Goal: Information Seeking & Learning: Learn about a topic

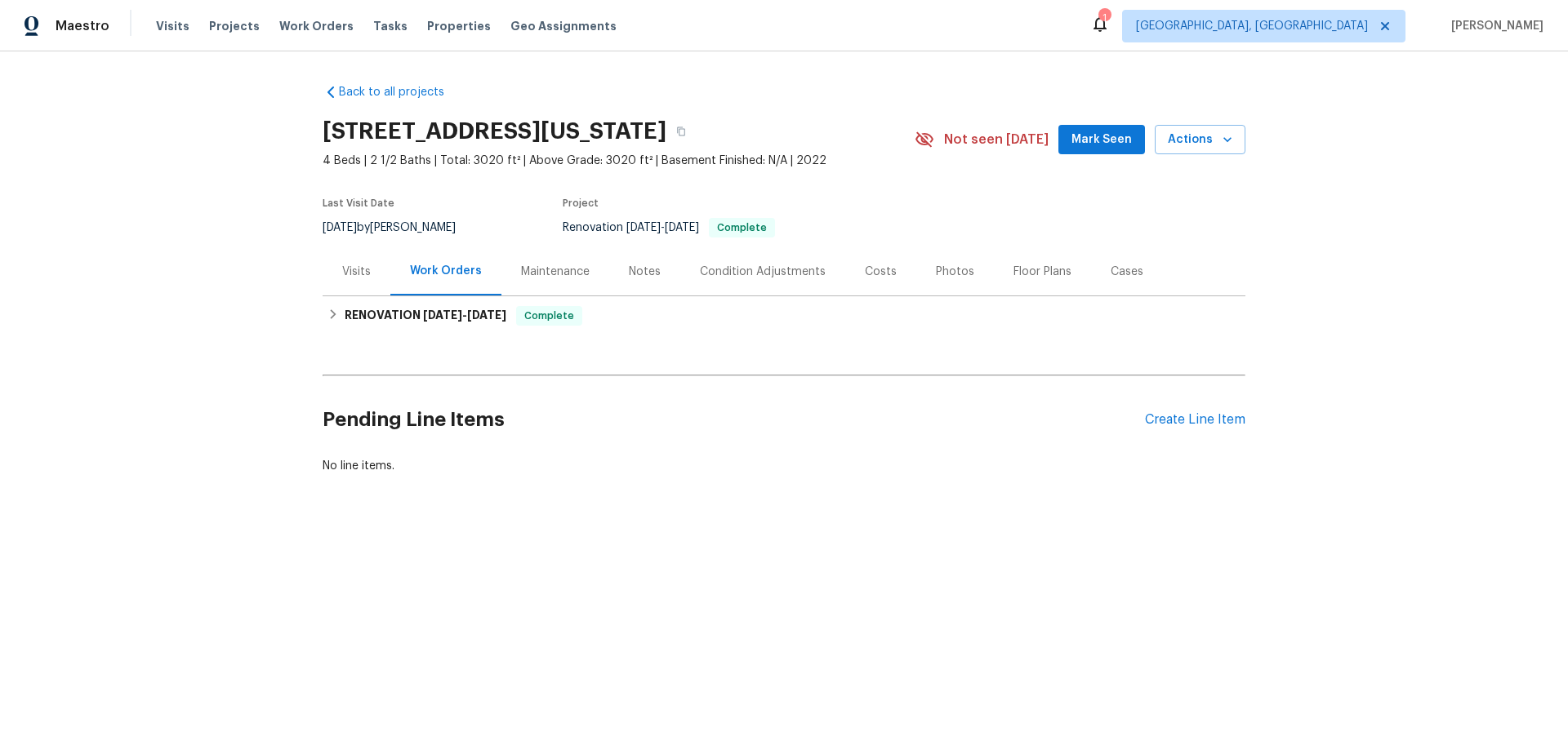
click at [340, 262] on div "Visits" at bounding box center [357, 271] width 68 height 48
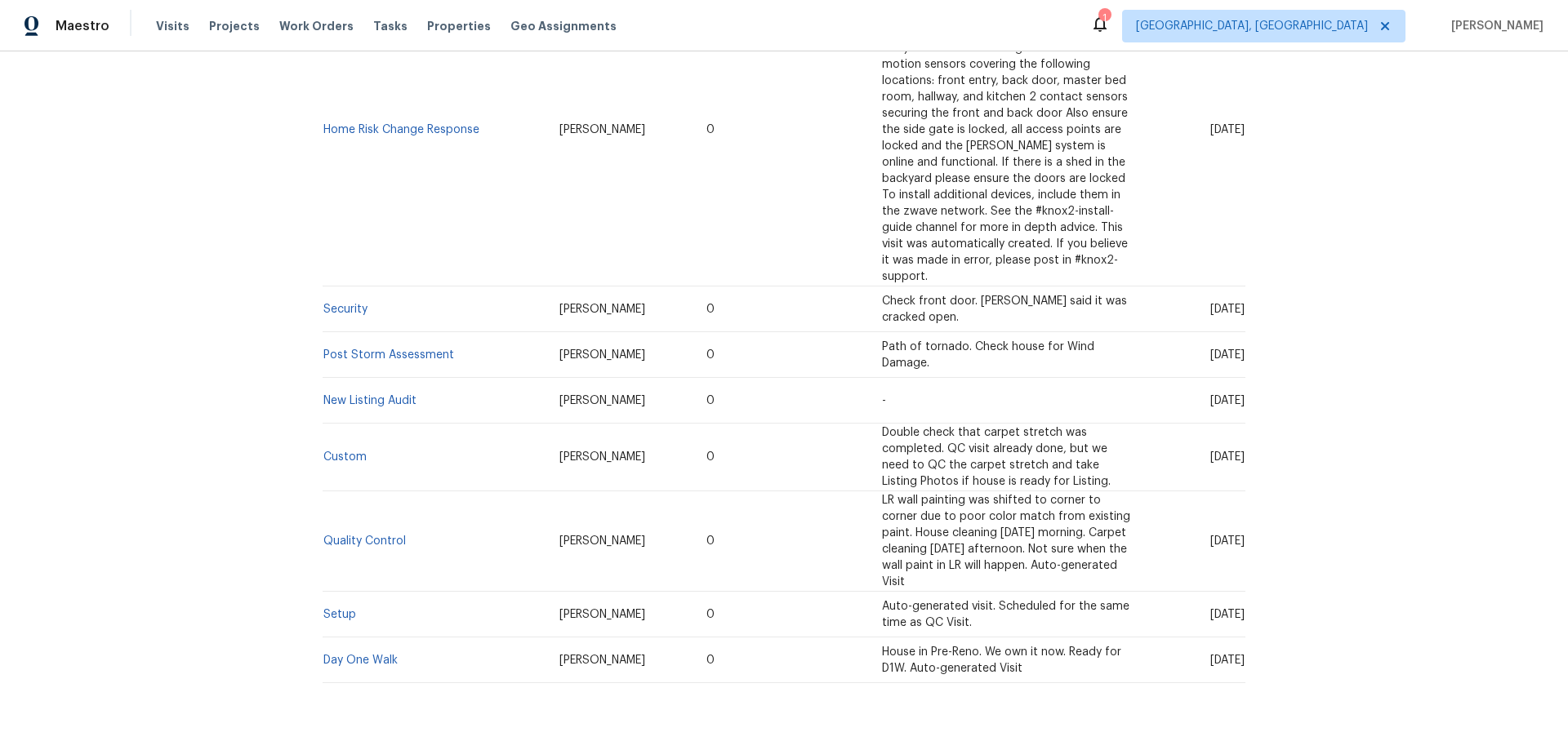
scroll to position [529, 0]
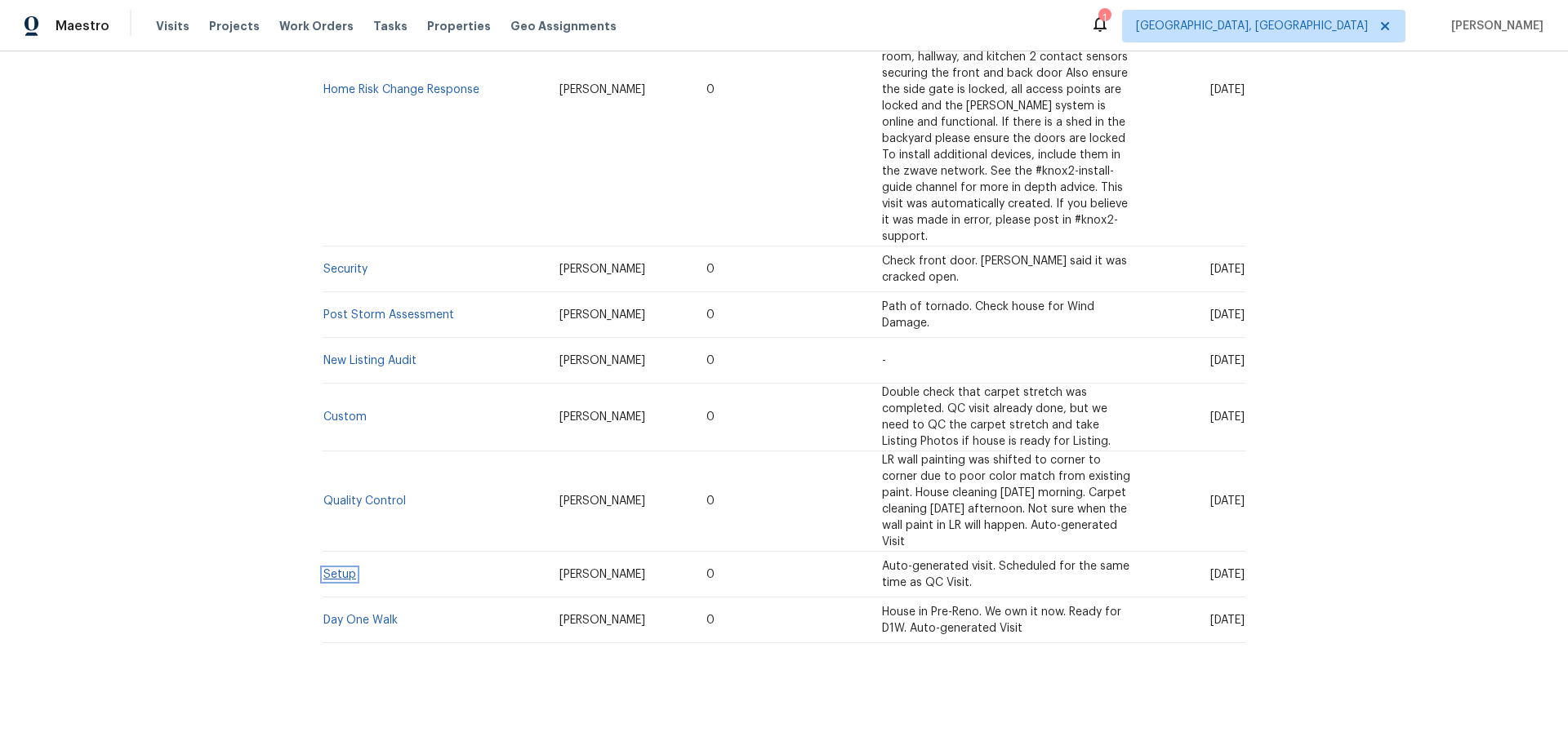
click at [342, 568] on link "Setup" at bounding box center [340, 574] width 32 height 11
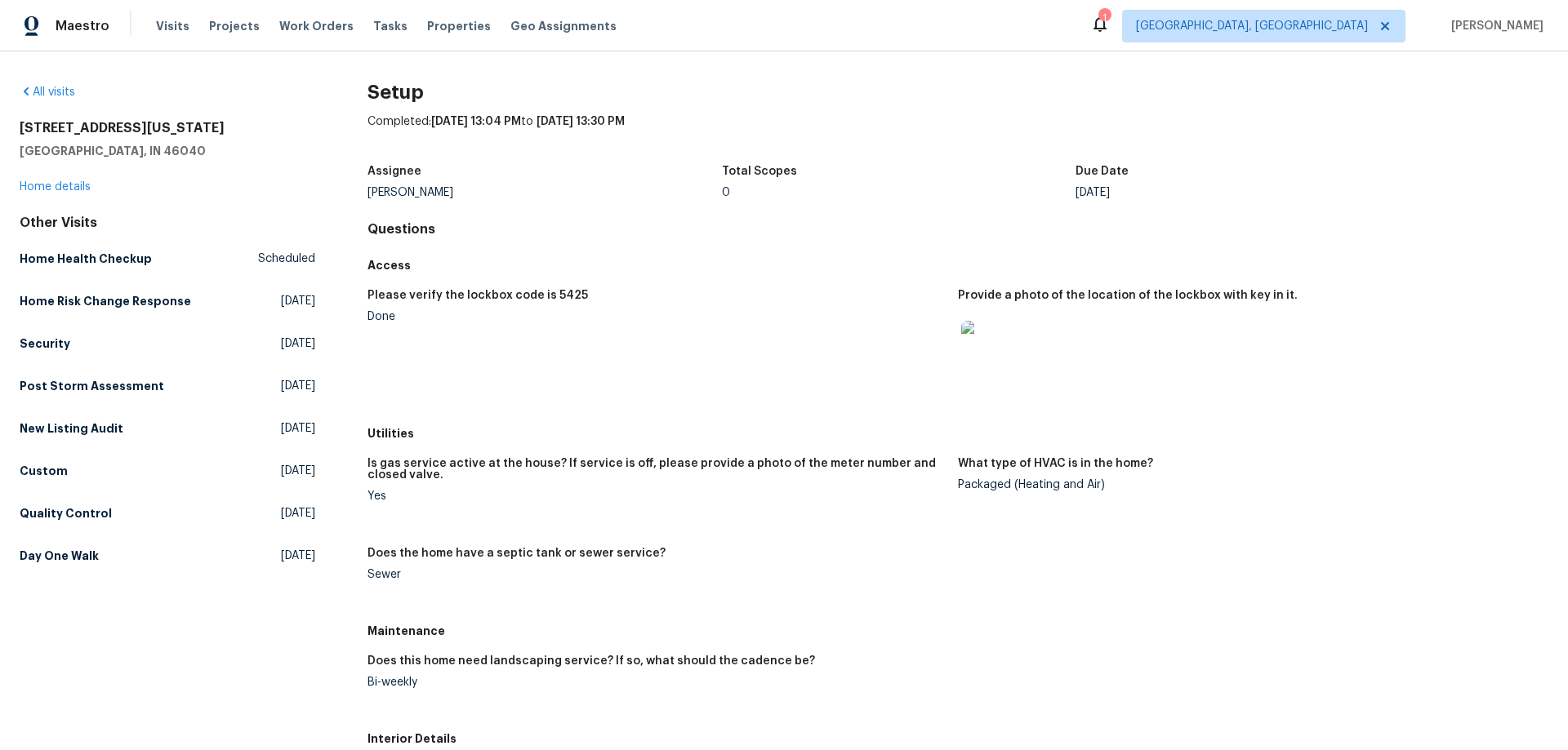
click at [990, 347] on img at bounding box center [987, 347] width 53 height 53
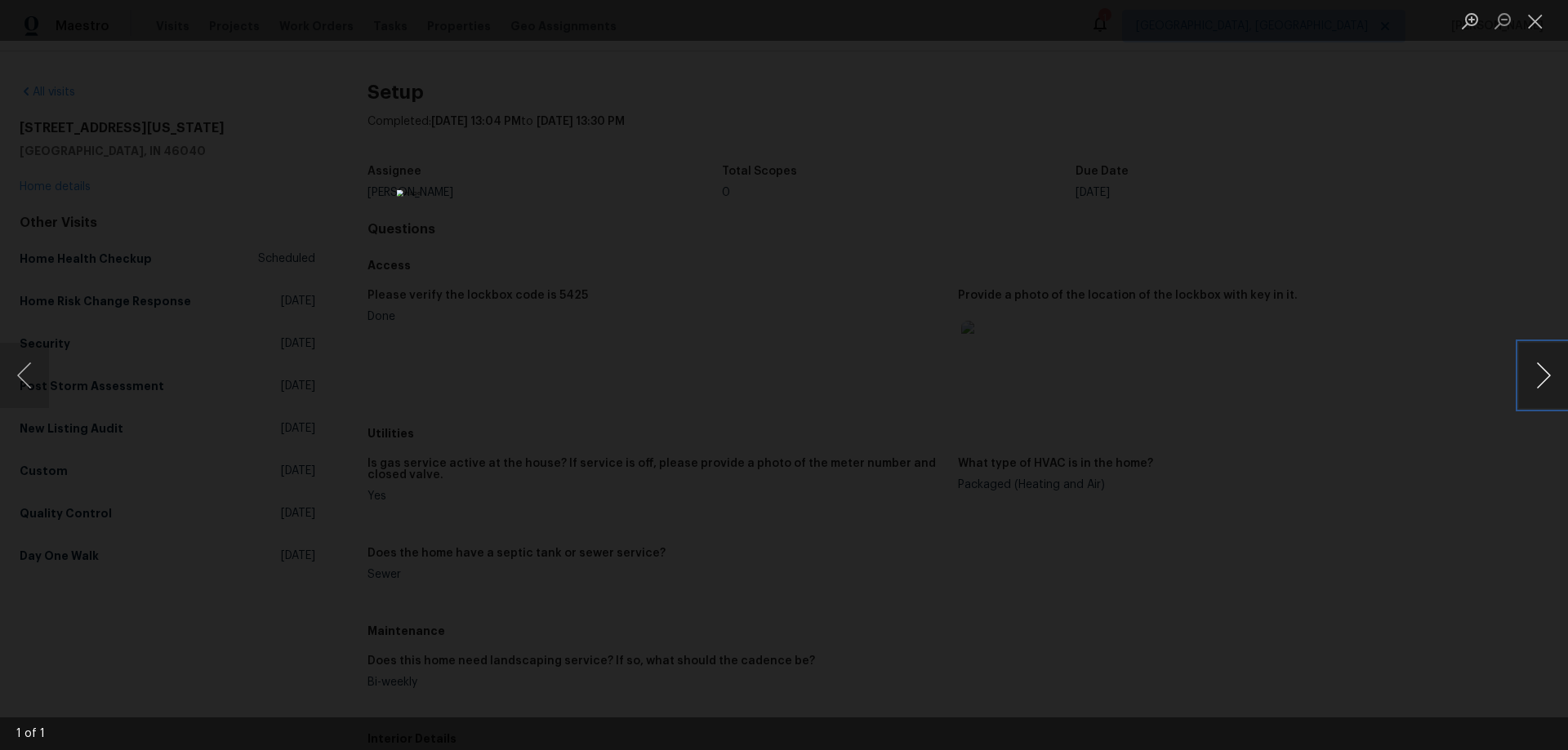
click at [1533, 369] on button "Next image" at bounding box center [1543, 375] width 49 height 65
click at [1537, 368] on button "Next image" at bounding box center [1543, 375] width 49 height 65
